Goal: Check status: Check status

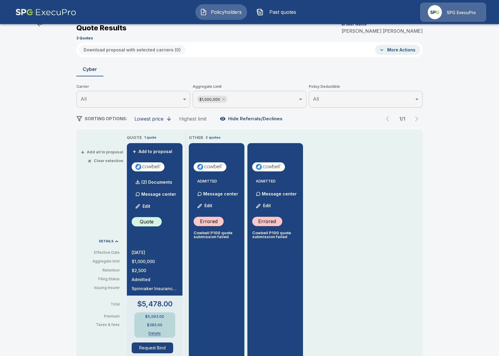
scroll to position [22, 0]
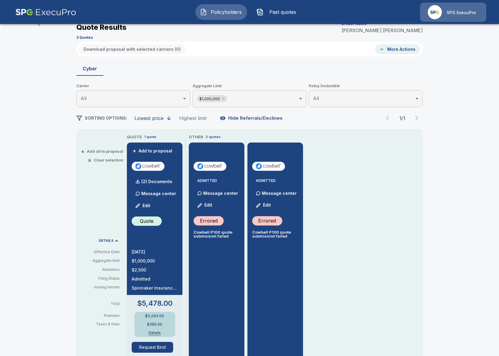
click at [267, 231] on p "Cowbell P100 quote submission failed" at bounding box center [275, 234] width 46 height 8
click at [282, 240] on div "ADMITTED Message center Edit Errored Cowbell P100 quote submission failed" at bounding box center [276, 329] width 56 height 373
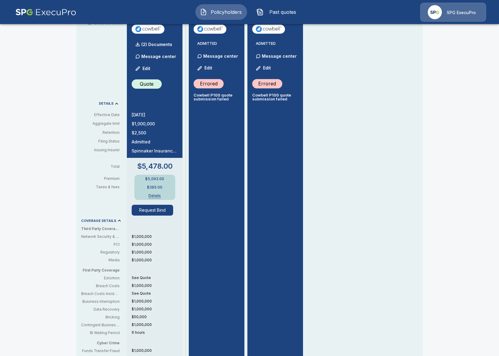
scroll to position [0, 0]
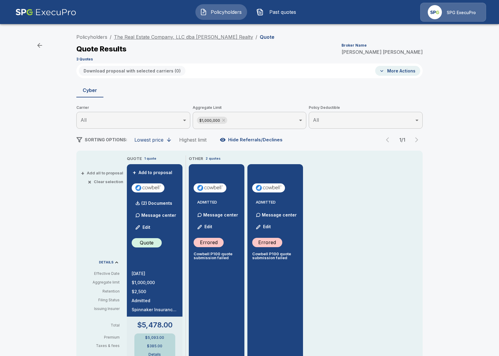
click at [157, 36] on link "The Real Estate Company, LLC dba [PERSON_NAME] Realty" at bounding box center [183, 37] width 139 height 6
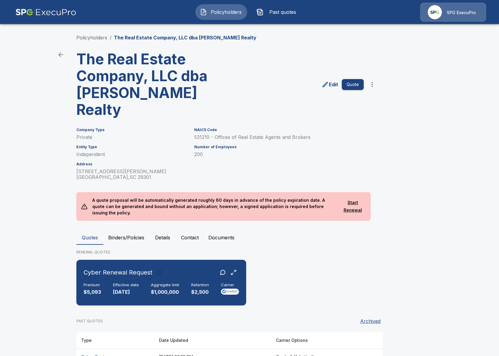
scroll to position [45, 0]
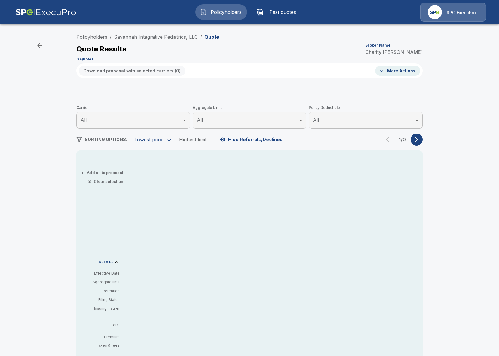
scroll to position [76, 0]
